Goal: Information Seeking & Learning: Learn about a topic

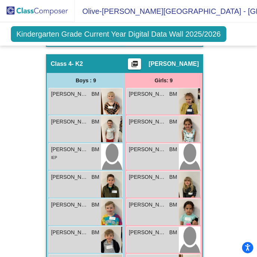
scroll to position [1090, 0]
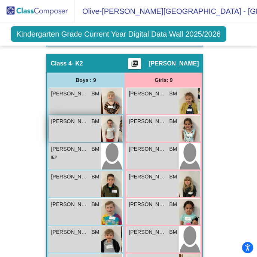
click at [80, 125] on div "[PERSON_NAME] [PERSON_NAME] lock do_not_disturb_alt" at bounding box center [75, 129] width 52 height 26
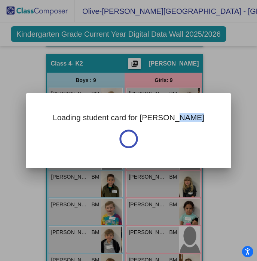
click at [80, 125] on div "Loading student card for [PERSON_NAME]" at bounding box center [129, 130] width 206 height 75
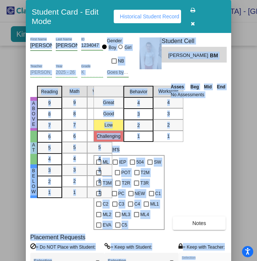
click at [200, 145] on div "Asses Beg Mid End No Assessments Notes" at bounding box center [198, 156] width 59 height 147
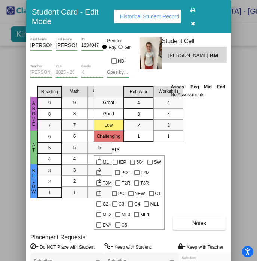
click at [195, 22] on icon "button" at bounding box center [193, 23] width 4 height 5
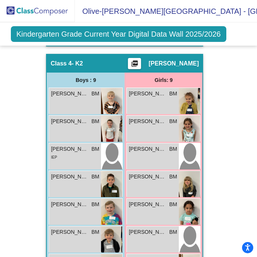
scroll to position [4, 0]
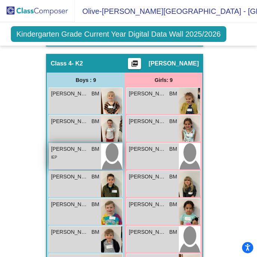
click at [68, 147] on span "[PERSON_NAME]" at bounding box center [69, 149] width 37 height 8
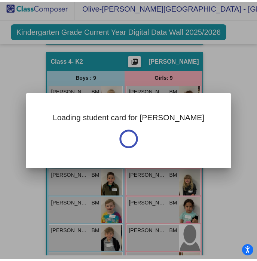
scroll to position [0, 0]
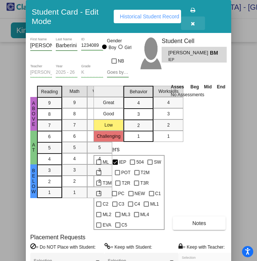
click at [194, 25] on icon "button" at bounding box center [193, 23] width 4 height 5
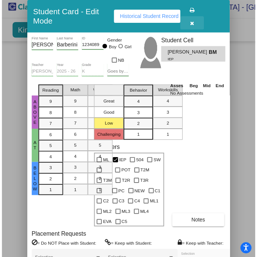
scroll to position [4, 0]
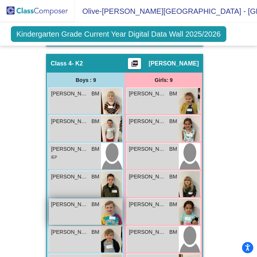
click at [85, 207] on div "[PERSON_NAME] BM lock do_not_disturb_alt" at bounding box center [75, 212] width 52 height 26
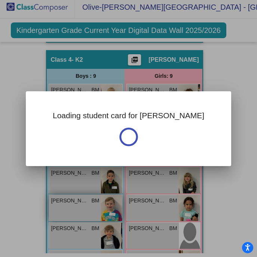
click at [85, 207] on div at bounding box center [128, 128] width 257 height 257
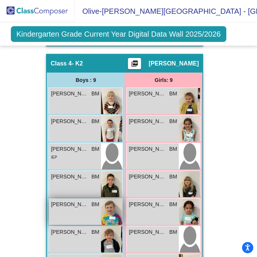
click at [85, 207] on div "[PERSON_NAME] BM lock do_not_disturb_alt" at bounding box center [75, 212] width 52 height 26
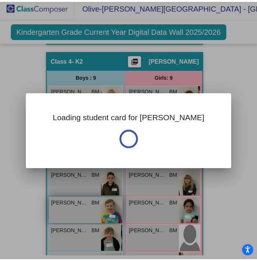
scroll to position [0, 0]
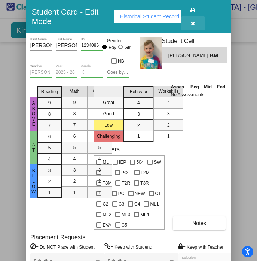
click at [194, 24] on icon "button" at bounding box center [193, 23] width 4 height 5
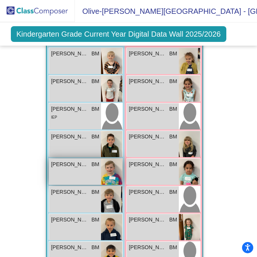
scroll to position [1131, 0]
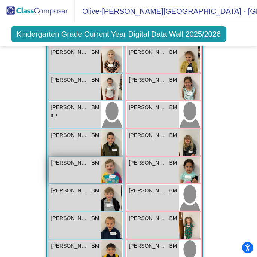
click at [78, 196] on div "[PERSON_NAME] BM lock do_not_disturb_alt" at bounding box center [75, 198] width 52 height 26
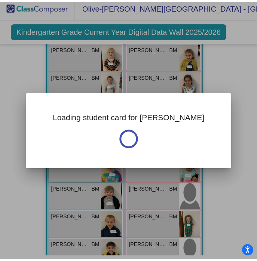
scroll to position [0, 0]
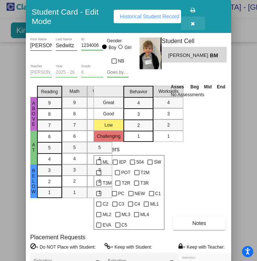
click at [193, 22] on icon "button" at bounding box center [193, 23] width 4 height 5
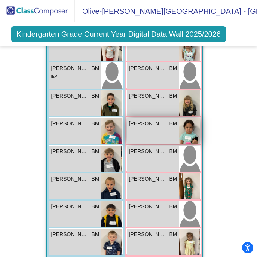
scroll to position [1165, 0]
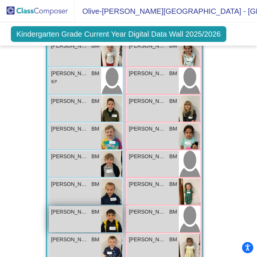
click at [74, 215] on div "[PERSON_NAME] BM lock do_not_disturb_alt" at bounding box center [75, 219] width 52 height 26
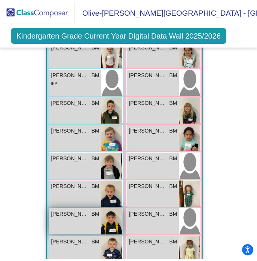
scroll to position [0, 0]
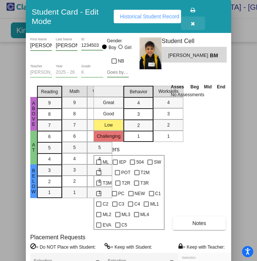
click at [195, 23] on icon "button" at bounding box center [193, 23] width 4 height 5
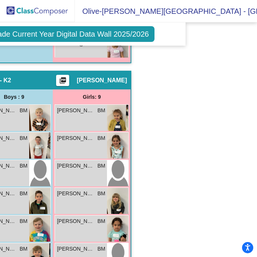
scroll to position [1073, 71]
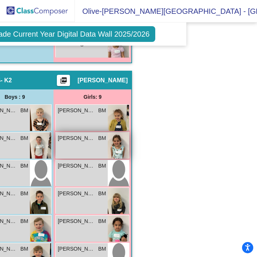
click at [92, 146] on div "[PERSON_NAME] BM lock do_not_disturb_alt" at bounding box center [82, 145] width 52 height 26
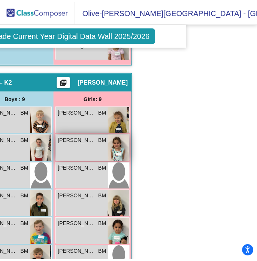
scroll to position [0, 0]
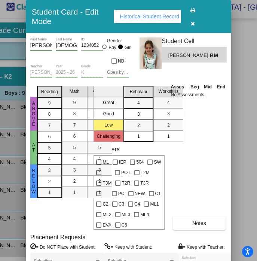
click at [185, 62] on div "[PERSON_NAME] BM" at bounding box center [194, 55] width 65 height 16
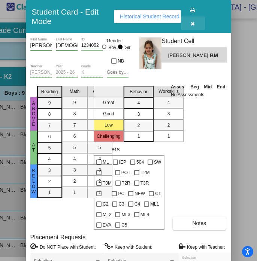
click at [192, 22] on button "button" at bounding box center [193, 22] width 24 height 13
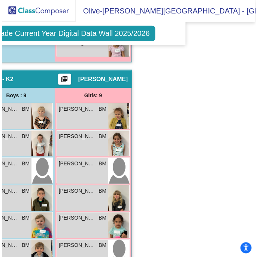
scroll to position [4, 0]
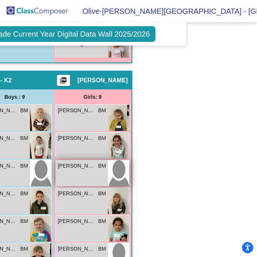
click at [75, 163] on span "[PERSON_NAME]" at bounding box center [76, 166] width 37 height 8
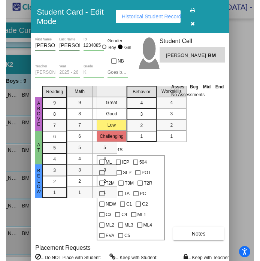
scroll to position [1073, 71]
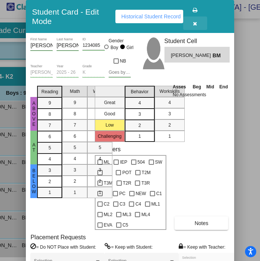
click at [196, 21] on icon "button" at bounding box center [195, 23] width 4 height 5
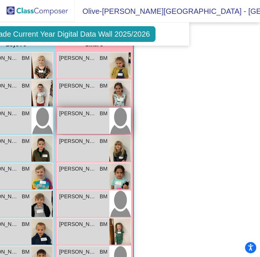
scroll to position [1128, 71]
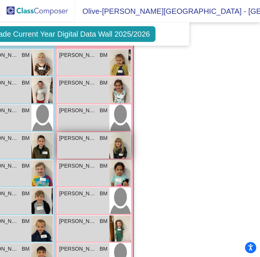
click at [94, 143] on div "[PERSON_NAME] lock do_not_disturb_alt" at bounding box center [83, 145] width 52 height 26
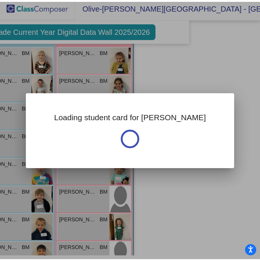
scroll to position [0, 0]
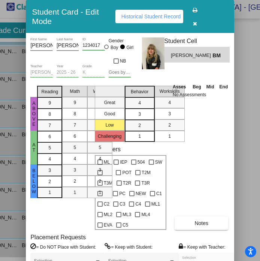
click at [197, 22] on icon "button" at bounding box center [195, 23] width 4 height 5
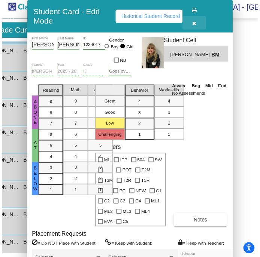
scroll to position [4, 0]
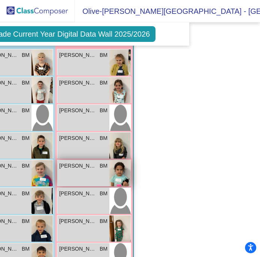
click at [82, 173] on div "[PERSON_NAME] lock do_not_disturb_alt" at bounding box center [83, 173] width 52 height 26
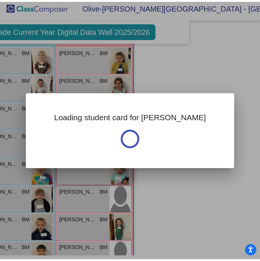
scroll to position [0, 0]
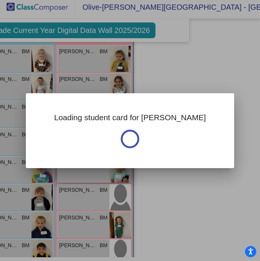
click at [82, 173] on div "Loading student card for [PERSON_NAME] Notes Previous Year undefined - Last Edi…" at bounding box center [130, 130] width 260 height 261
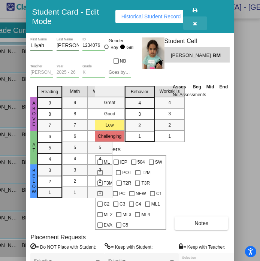
click at [195, 21] on icon "button" at bounding box center [195, 23] width 4 height 5
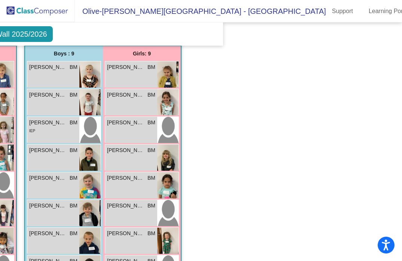
scroll to position [522, 177]
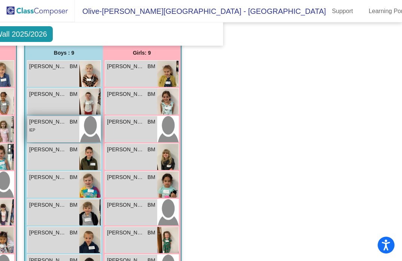
click at [51, 118] on span "[PERSON_NAME]" at bounding box center [47, 122] width 37 height 8
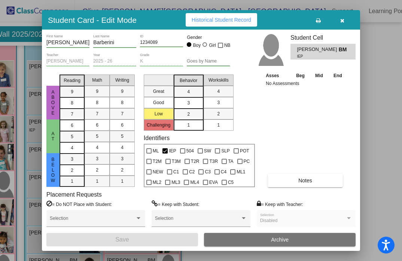
click at [342, 18] on icon "button" at bounding box center [342, 20] width 4 height 5
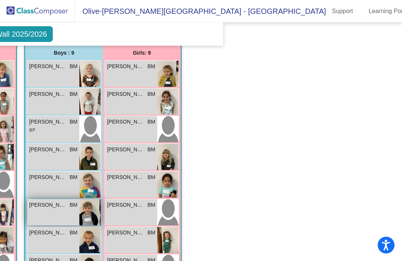
click at [55, 201] on span "[PERSON_NAME]" at bounding box center [47, 205] width 37 height 8
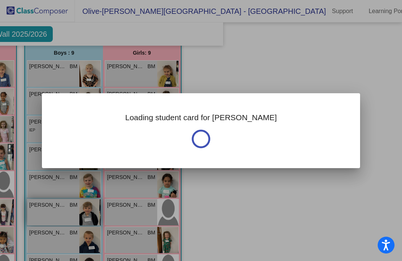
click at [55, 200] on div at bounding box center [201, 130] width 402 height 261
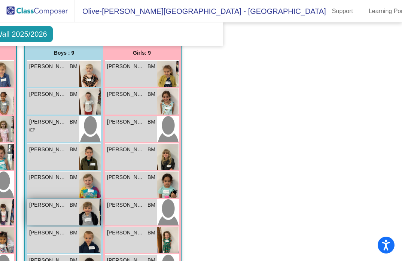
click at [55, 201] on span "[PERSON_NAME]" at bounding box center [47, 205] width 37 height 8
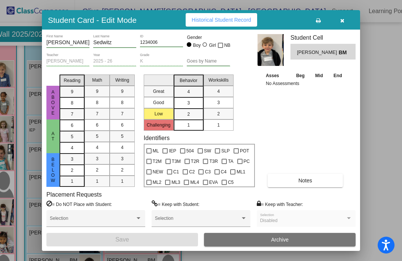
click at [342, 19] on icon "button" at bounding box center [342, 20] width 4 height 5
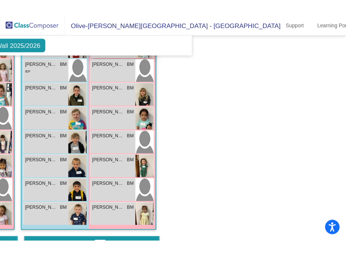
scroll to position [588, 177]
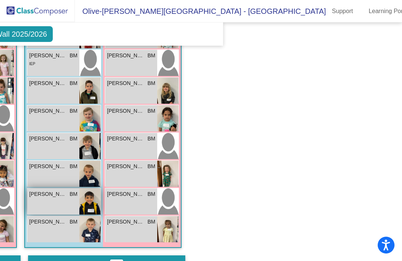
click at [59, 196] on div "[PERSON_NAME] BM lock do_not_disturb_alt" at bounding box center [53, 201] width 52 height 26
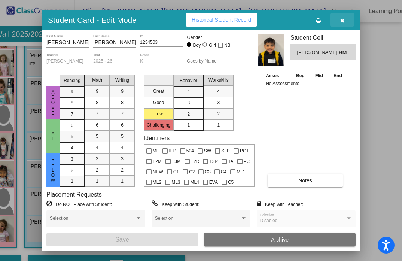
click at [342, 19] on icon "button" at bounding box center [342, 20] width 4 height 5
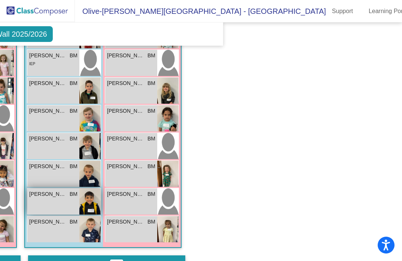
click at [51, 194] on div "[PERSON_NAME] BM lock do_not_disturb_alt" at bounding box center [53, 201] width 52 height 26
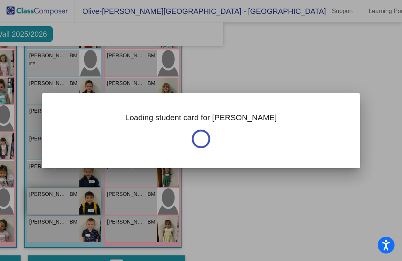
click at [51, 194] on div "Loading student card for [PERSON_NAME] Notes Previous Year undefined - Last Edi…" at bounding box center [201, 130] width 402 height 261
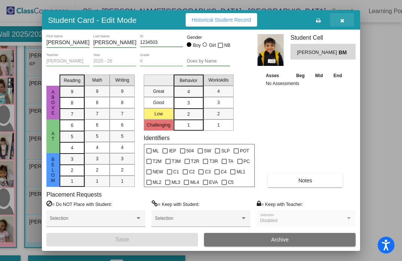
click at [342, 18] on icon "button" at bounding box center [342, 20] width 4 height 5
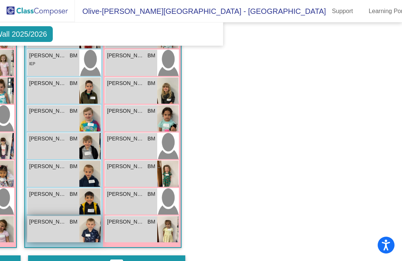
click at [62, 221] on div "[PERSON_NAME] BM lock do_not_disturb_alt" at bounding box center [53, 229] width 52 height 26
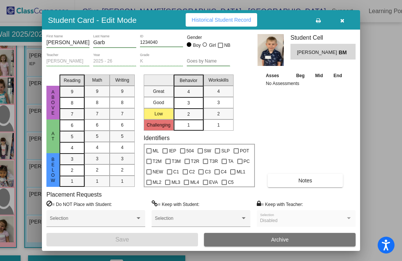
click at [342, 18] on icon "button" at bounding box center [342, 20] width 4 height 5
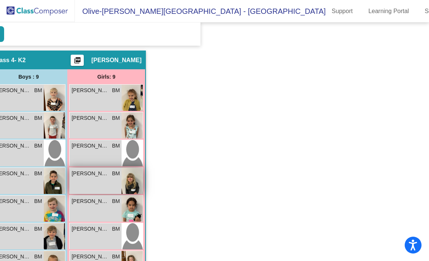
scroll to position [520, 226]
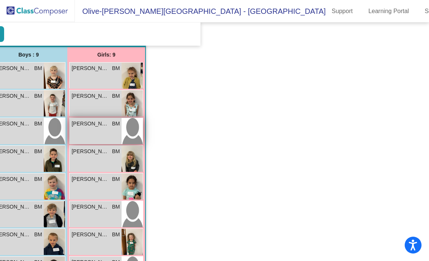
click at [91, 124] on div "[PERSON_NAME] BM lock do_not_disturb_alt" at bounding box center [96, 131] width 52 height 26
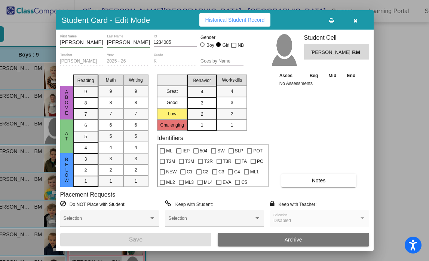
click at [355, 21] on icon "button" at bounding box center [356, 20] width 4 height 5
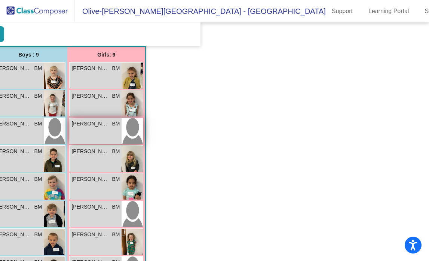
click at [107, 125] on div "[PERSON_NAME] BM lock do_not_disturb_alt" at bounding box center [96, 131] width 52 height 26
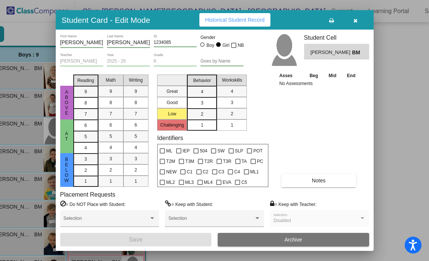
click at [128, 41] on input "[PERSON_NAME]" at bounding box center [128, 43] width 43 height 6
drag, startPoint x: 125, startPoint y: 42, endPoint x: 111, endPoint y: 42, distance: 13.9
click at [111, 42] on input "[PERSON_NAME]" at bounding box center [128, 43] width 43 height 6
click at [357, 20] on icon "button" at bounding box center [356, 20] width 4 height 5
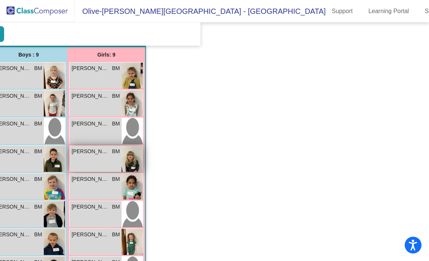
click at [96, 152] on div "[PERSON_NAME] lock do_not_disturb_alt" at bounding box center [96, 159] width 52 height 26
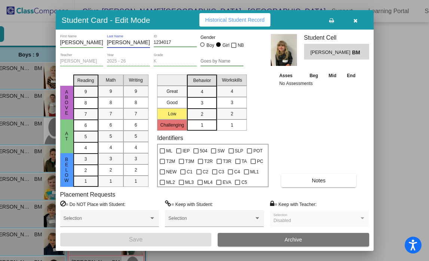
drag, startPoint x: 125, startPoint y: 42, endPoint x: 63, endPoint y: 43, distance: 61.7
click at [63, 43] on div "[PERSON_NAME] First Name [PERSON_NAME] Last Name 1234017 ID Gender Boy Girl NB" at bounding box center [152, 43] width 184 height 19
click at [357, 20] on icon "button" at bounding box center [356, 20] width 4 height 5
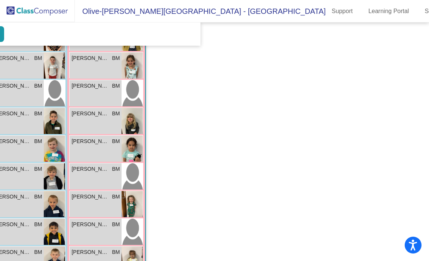
scroll to position [561, 226]
